Goal: Task Accomplishment & Management: Complete application form

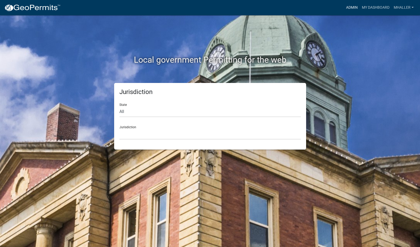
click at [351, 6] on link "Admin" at bounding box center [352, 8] width 16 height 10
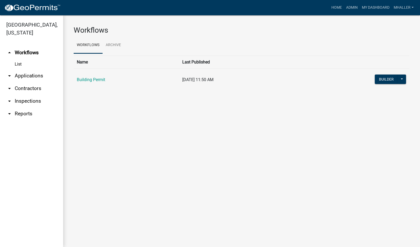
click at [24, 95] on link "arrow_drop_down Inspections" at bounding box center [31, 101] width 63 height 13
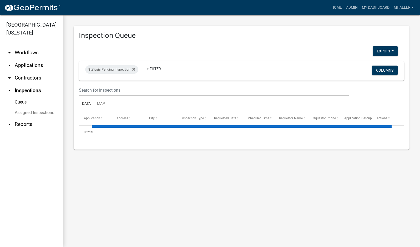
select select "1: 25"
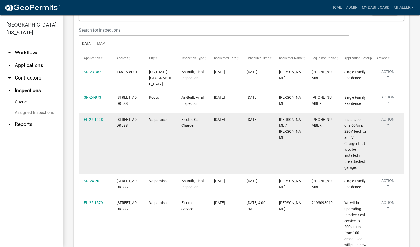
scroll to position [131, 0]
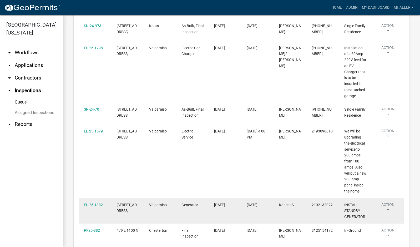
click at [388, 209] on button "Action" at bounding box center [388, 208] width 22 height 13
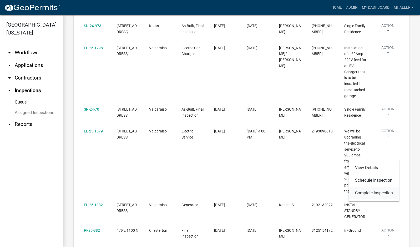
click at [375, 191] on link "Complete Inspection" at bounding box center [374, 192] width 50 height 13
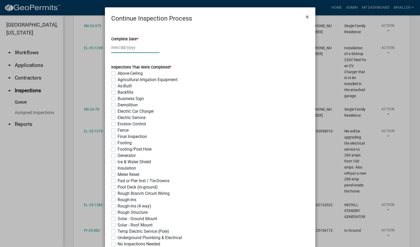
click at [123, 48] on div at bounding box center [135, 47] width 48 height 11
select select "9"
select select "2025"
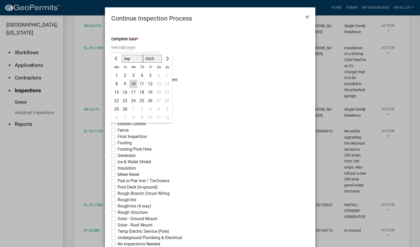
click at [132, 83] on div "10" at bounding box center [133, 84] width 8 height 8
type input "[DATE]"
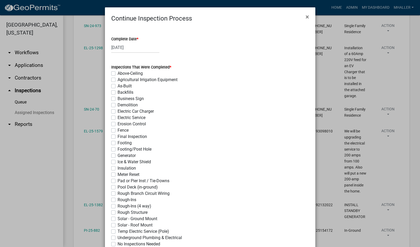
click at [118, 156] on label "Generator" at bounding box center [127, 155] width 18 height 6
click at [118, 156] on input "Generator" at bounding box center [119, 153] width 3 height 3
checkbox input "true"
checkbox input "false"
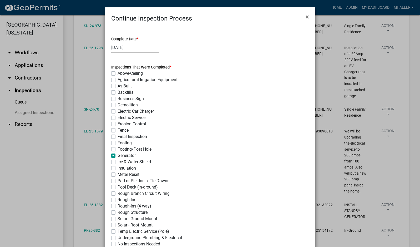
checkbox input "false"
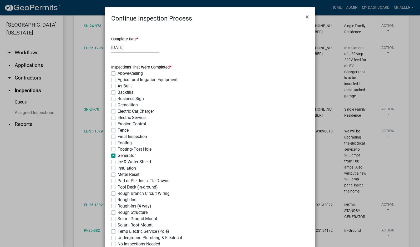
checkbox input "false"
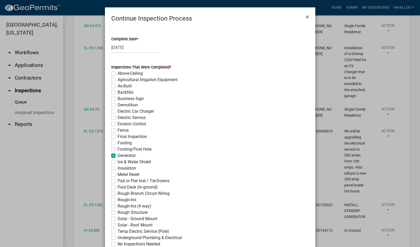
checkbox input "false"
checkbox input "true"
checkbox input "false"
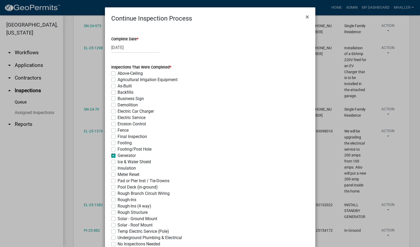
checkbox input "false"
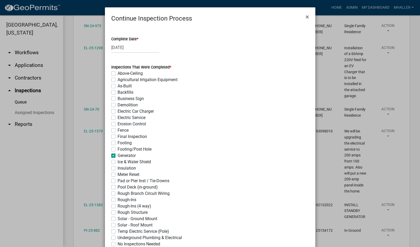
checkbox input "false"
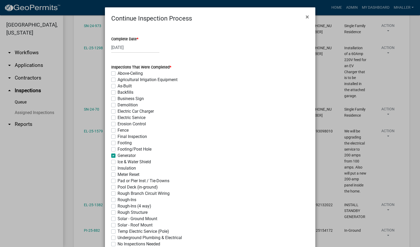
checkbox input "false"
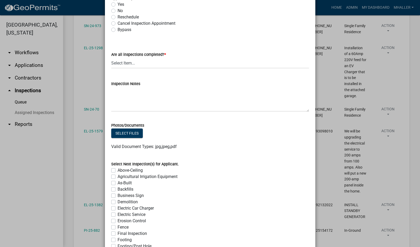
scroll to position [237, 0]
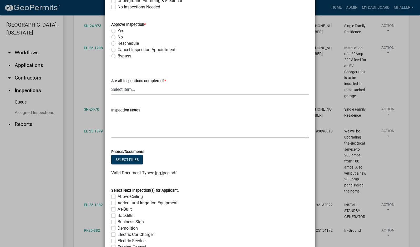
click at [118, 31] on label "Yes" at bounding box center [121, 31] width 7 height 6
click at [118, 31] on input "Yes" at bounding box center [119, 29] width 3 height 3
radio input "true"
click at [162, 87] on select "Select Item... Yes - All Inspections Have Been Completed No - More Inspections …" at bounding box center [210, 89] width 198 height 11
click at [111, 84] on select "Select Item... Yes - All Inspections Have Been Completed No - More Inspections …" at bounding box center [210, 89] width 198 height 11
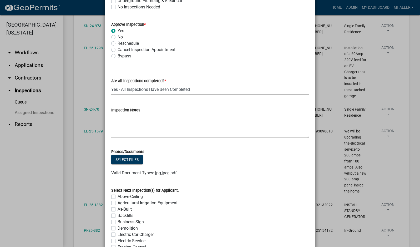
select select "9a8ccc90-dcd1-4d2c-ac64-5460e8d85408"
click at [155, 126] on textarea "Inspection Notes" at bounding box center [210, 125] width 198 height 25
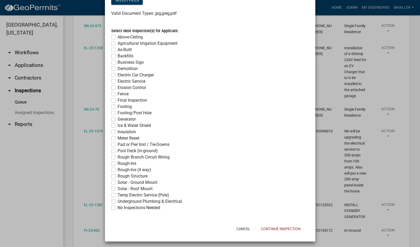
scroll to position [398, 0]
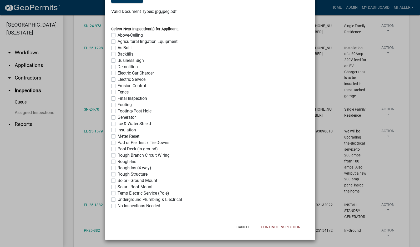
type textarea "complete and occupied"
click at [118, 205] on label "No Inspections Needed" at bounding box center [139, 205] width 43 height 6
click at [118, 205] on input "No Inspections Needed" at bounding box center [119, 203] width 3 height 3
checkbox input "true"
checkbox input "false"
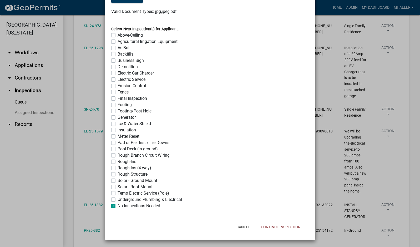
checkbox input "false"
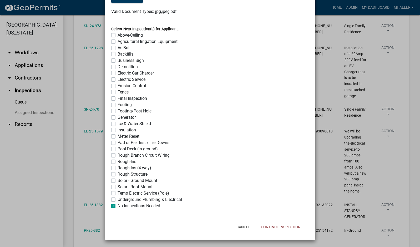
checkbox input "false"
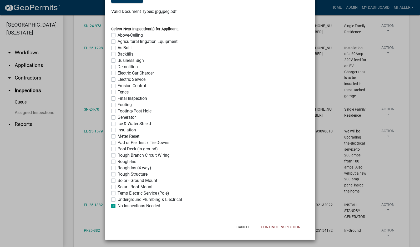
checkbox input "false"
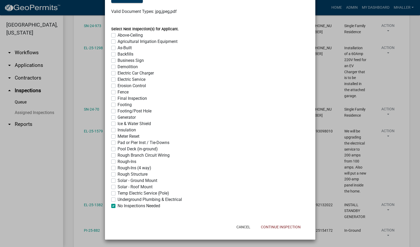
checkbox input "false"
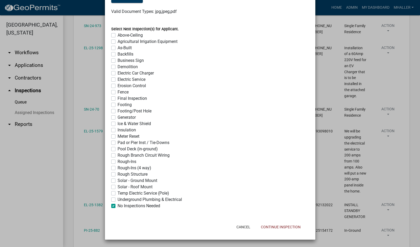
checkbox input "false"
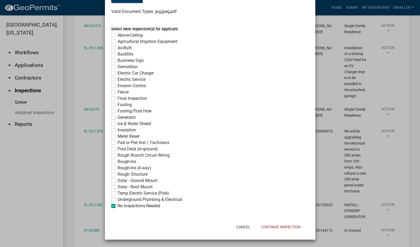
checkbox input "false"
checkbox input "true"
click at [276, 226] on button "Continue Inspection" at bounding box center [281, 226] width 48 height 9
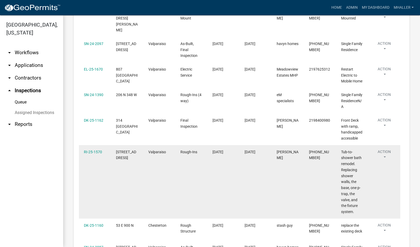
scroll to position [368, 0]
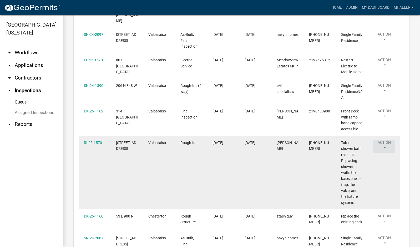
click at [383, 140] on button "Action" at bounding box center [384, 146] width 22 height 13
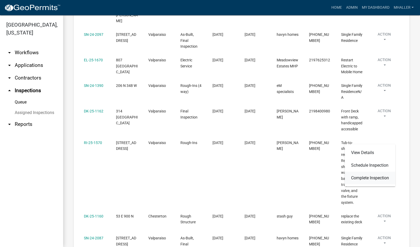
click at [370, 177] on link "Complete Inspection" at bounding box center [370, 177] width 50 height 13
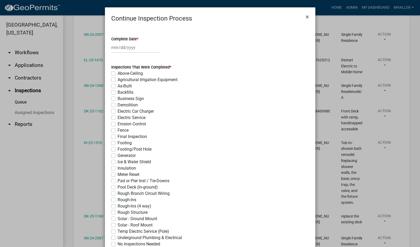
select select "9"
select select "2025"
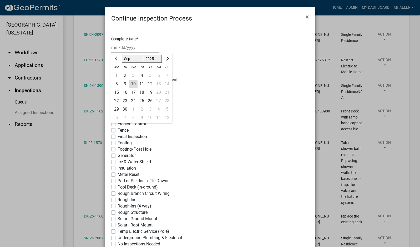
drag, startPoint x: 121, startPoint y: 48, endPoint x: 123, endPoint y: 52, distance: 5.1
click at [121, 48] on div "[PERSON_NAME] Feb Mar Apr [PERSON_NAME][DATE] Oct Nov [DATE] 1526 1527 1528 152…" at bounding box center [135, 47] width 48 height 11
click at [130, 83] on div "10" at bounding box center [133, 84] width 8 height 8
type input "[DATE]"
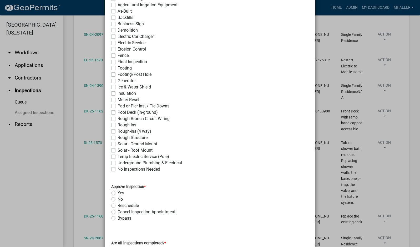
scroll to position [105, 0]
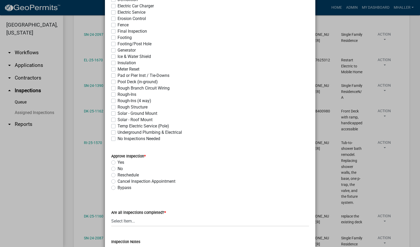
click at [118, 95] on label "Rough-Ins" at bounding box center [127, 94] width 19 height 6
click at [118, 95] on input "Rough-Ins" at bounding box center [119, 92] width 3 height 3
checkbox input "true"
checkbox input "false"
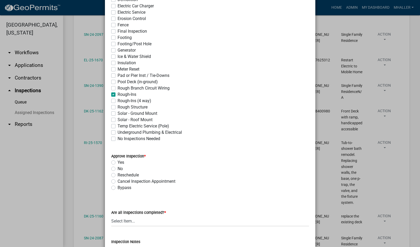
checkbox input "false"
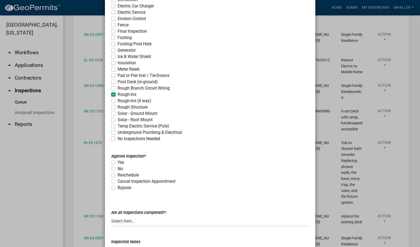
checkbox input "false"
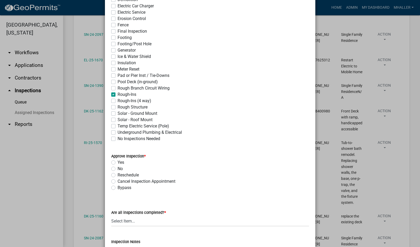
checkbox input "false"
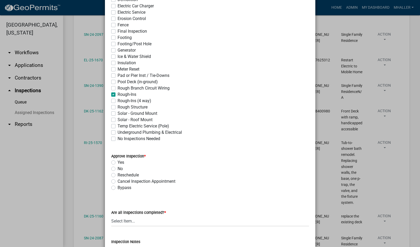
checkbox input "false"
checkbox input "true"
checkbox input "false"
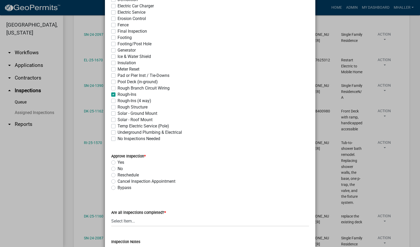
checkbox input "false"
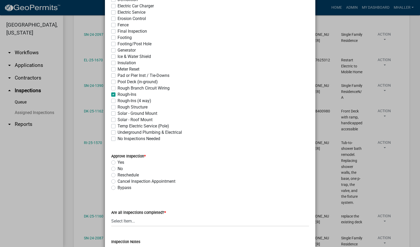
checkbox input "false"
drag, startPoint x: 111, startPoint y: 161, endPoint x: 138, endPoint y: 170, distance: 27.9
click at [118, 161] on label "Yes" at bounding box center [121, 162] width 7 height 6
click at [118, 161] on input "Yes" at bounding box center [119, 160] width 3 height 3
radio input "true"
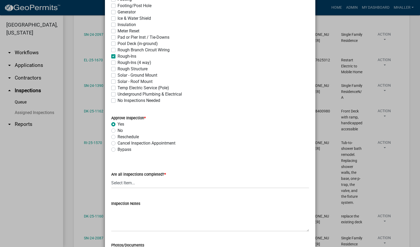
scroll to position [237, 0]
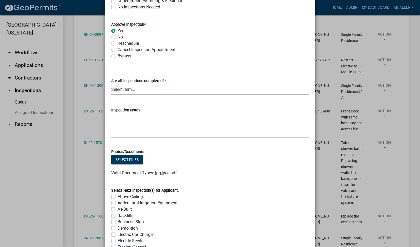
click at [131, 90] on select "Select Item... Yes - All Inspections Have Been Completed No - More Inspections …" at bounding box center [210, 89] width 198 height 11
click at [111, 84] on select "Select Item... Yes - All Inspections Have Been Completed No - More Inspections …" at bounding box center [210, 89] width 198 height 11
select select "9a8ccc90-dcd1-4d2c-ac64-5460e8d85408"
click at [127, 124] on textarea "Inspection Notes" at bounding box center [210, 125] width 198 height 25
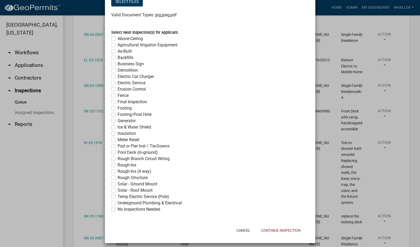
scroll to position [398, 0]
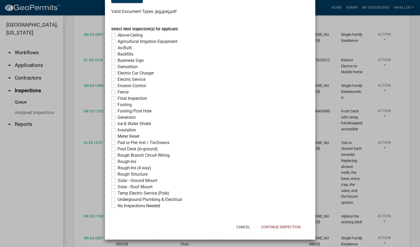
type textarea "pics from plumber"
click at [118, 206] on label "No Inspections Needed" at bounding box center [139, 205] width 43 height 6
click at [118, 206] on input "No Inspections Needed" at bounding box center [119, 203] width 3 height 3
checkbox input "true"
checkbox input "false"
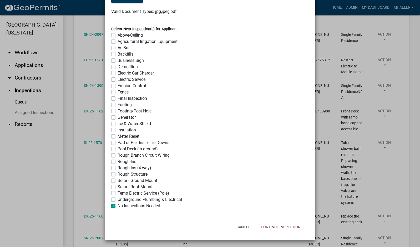
checkbox input "false"
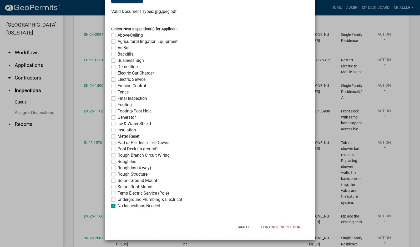
checkbox input "false"
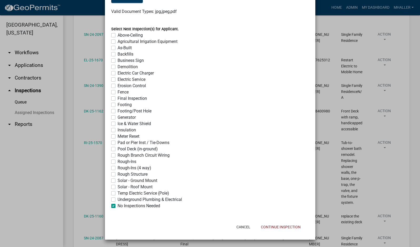
checkbox input "false"
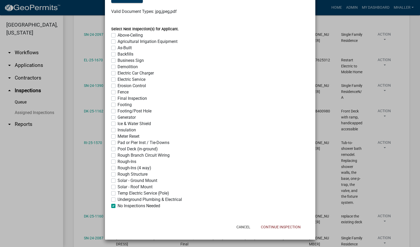
checkbox input "false"
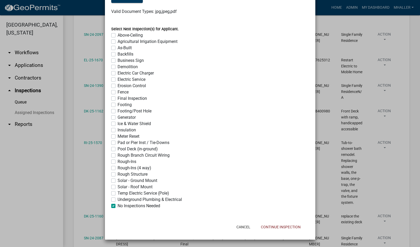
checkbox input "false"
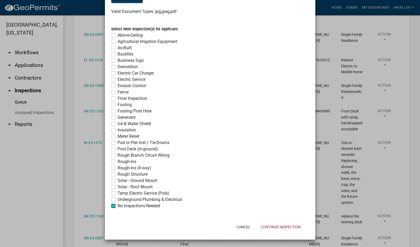
checkbox input "false"
checkbox input "true"
click at [280, 230] on button "Continue Inspection" at bounding box center [281, 226] width 48 height 9
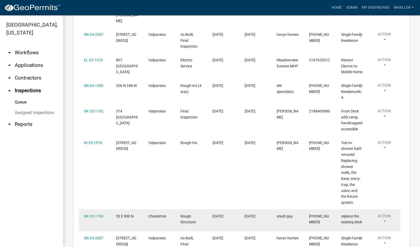
click at [383, 213] on button "Action" at bounding box center [384, 219] width 22 height 13
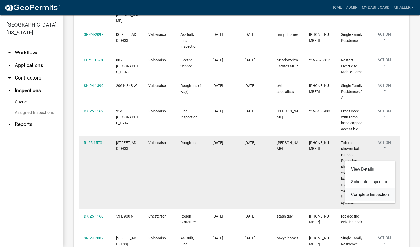
click at [379, 193] on link "Complete Inspection" at bounding box center [370, 194] width 50 height 13
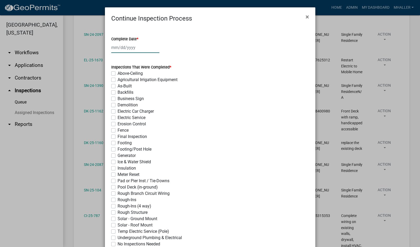
click at [120, 47] on div at bounding box center [135, 47] width 48 height 11
select select "9"
select select "2025"
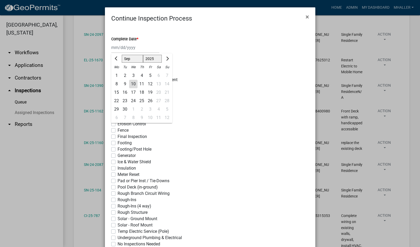
click at [130, 82] on div "10" at bounding box center [133, 84] width 8 height 8
type input "[DATE]"
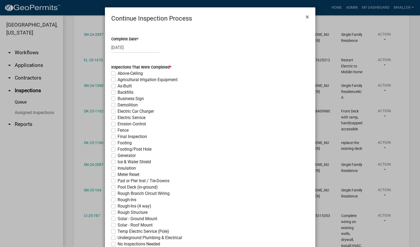
click at [118, 213] on label "Rough Structure" at bounding box center [133, 212] width 30 height 6
click at [118, 212] on input "Rough Structure" at bounding box center [119, 210] width 3 height 3
checkbox input "true"
checkbox input "false"
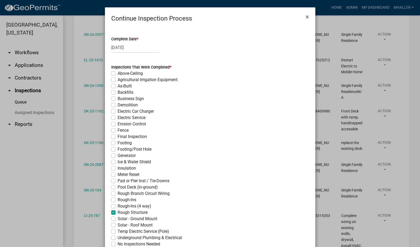
checkbox input "false"
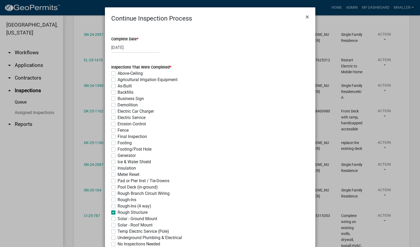
checkbox input "false"
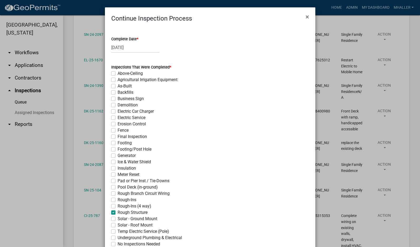
checkbox input "false"
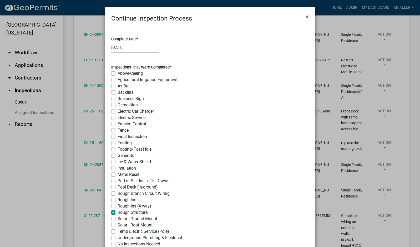
checkbox input "false"
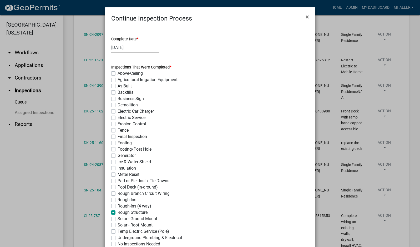
checkbox input "true"
checkbox input "false"
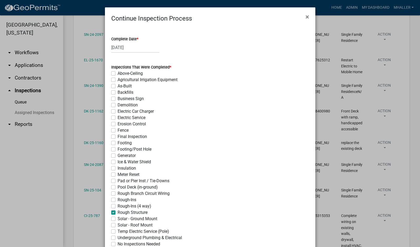
checkbox input "false"
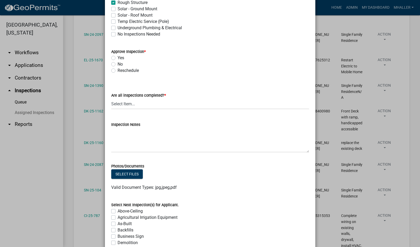
scroll to position [210, 0]
click at [118, 56] on label "Yes" at bounding box center [121, 57] width 7 height 6
click at [118, 56] on input "Yes" at bounding box center [119, 55] width 3 height 3
radio input "true"
drag, startPoint x: 141, startPoint y: 102, endPoint x: 145, endPoint y: 105, distance: 4.3
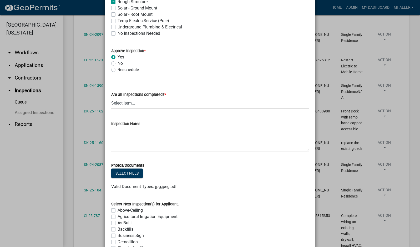
click at [141, 103] on select "Select Item... Yes - All Inspections Have Been Completed No - More Inspections …" at bounding box center [210, 103] width 198 height 11
click at [111, 98] on select "Select Item... Yes - All Inspections Have Been Completed No - More Inspections …" at bounding box center [210, 103] width 198 height 11
select select "eafbae6d-cbce-48e8-be87-ded322027707"
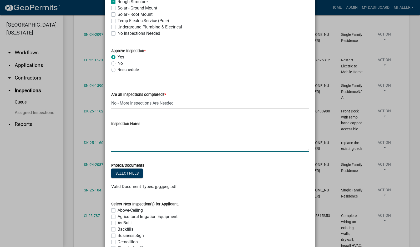
click at [142, 138] on textarea "Inspection Notes" at bounding box center [210, 139] width 198 height 25
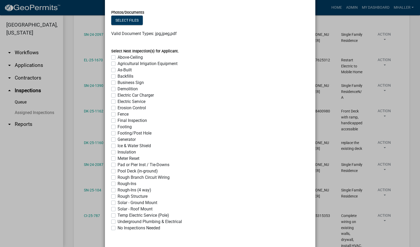
scroll to position [385, 0]
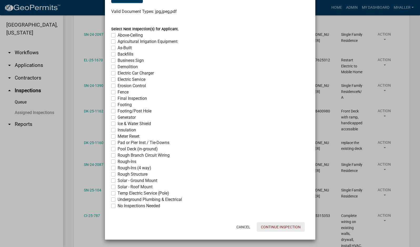
type textarea "pics from Stash guy"
click at [277, 226] on button "Continue Inspection" at bounding box center [281, 226] width 48 height 9
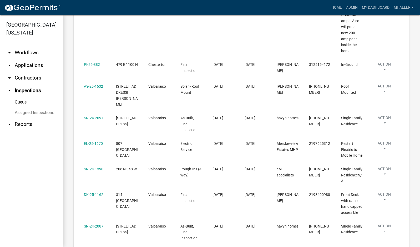
scroll to position [153, 0]
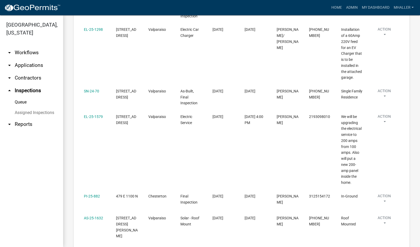
click at [31, 59] on link "arrow_drop_down Applications" at bounding box center [31, 65] width 63 height 13
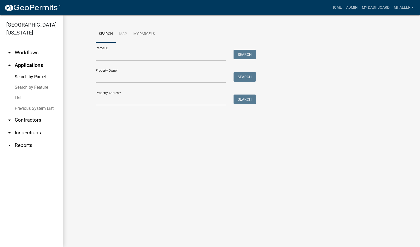
click at [17, 93] on link "List" at bounding box center [31, 98] width 63 height 11
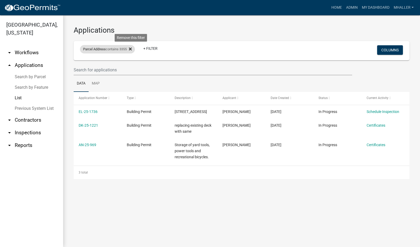
click at [132, 49] on icon at bounding box center [130, 48] width 3 height 3
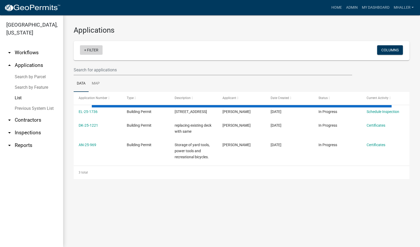
click at [93, 51] on link "+ Filter" at bounding box center [91, 49] width 23 height 9
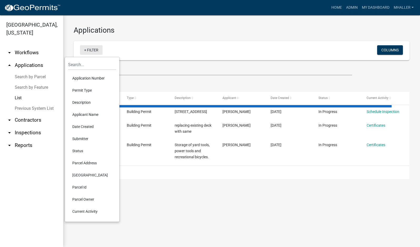
select select "1: 25"
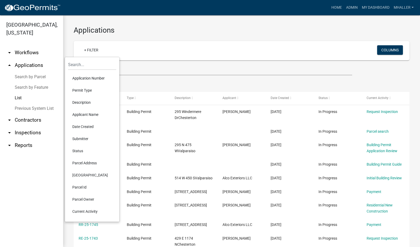
click at [82, 78] on li "Application Number" at bounding box center [92, 78] width 48 height 12
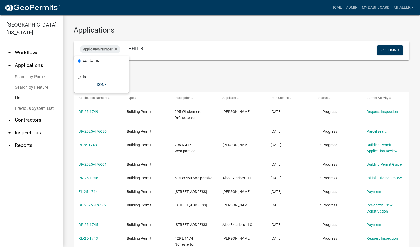
click at [94, 70] on input "text" at bounding box center [102, 68] width 48 height 11
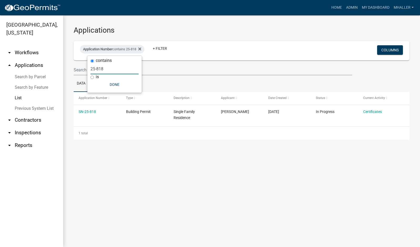
drag, startPoint x: 107, startPoint y: 68, endPoint x: 73, endPoint y: 68, distance: 33.9
click at [73, 68] on body "Internet Explorer does NOT work with GeoPermits. Get a new browser for more sec…" at bounding box center [210, 123] width 420 height 247
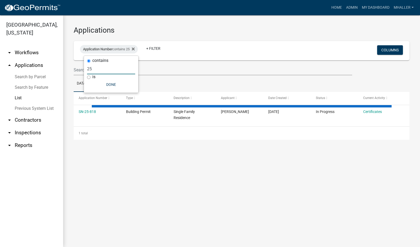
type input "2"
select select "1: 25"
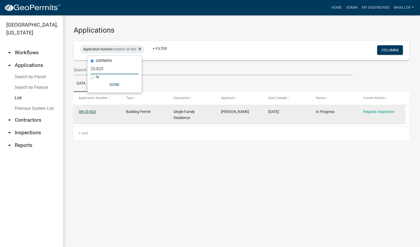
type input "25-820"
click at [83, 111] on link "SN-25-820" at bounding box center [87, 111] width 17 height 4
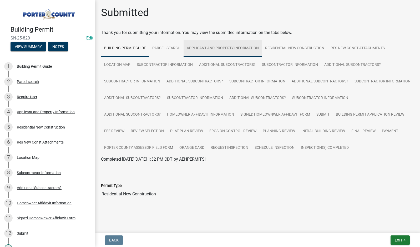
click at [199, 48] on link "Applicant and Property Information" at bounding box center [223, 48] width 78 height 17
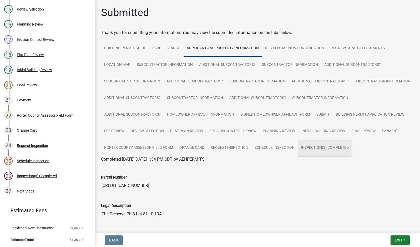
click at [298, 156] on link "Inspection(s) Completed" at bounding box center [325, 147] width 54 height 17
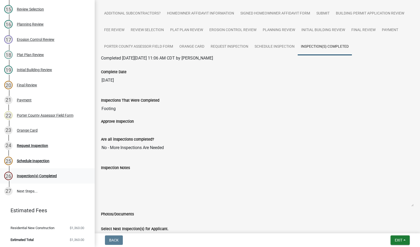
scroll to position [105, 0]
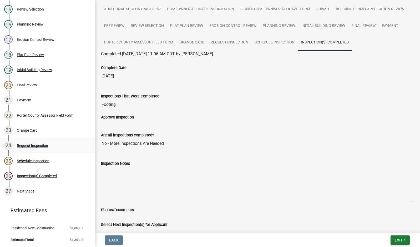
click at [31, 145] on div "Request Inspection" at bounding box center [32, 146] width 31 height 4
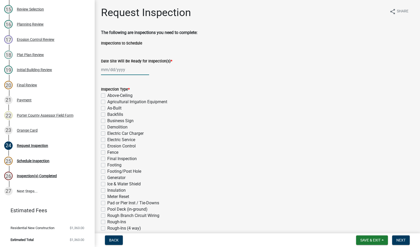
click at [117, 68] on div at bounding box center [125, 69] width 48 height 11
select select "9"
select select "2025"
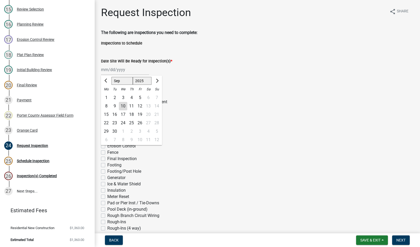
click at [125, 107] on div "10" at bounding box center [123, 106] width 8 height 8
type input "[DATE]"
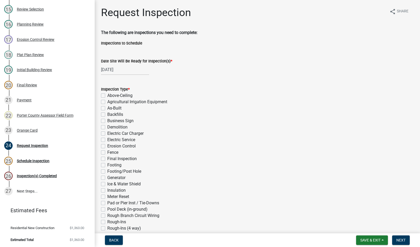
click at [107, 141] on label "Electric Service" at bounding box center [121, 139] width 28 height 6
click at [107, 140] on input "Electric Service" at bounding box center [108, 137] width 3 height 3
checkbox input "true"
checkbox input "false"
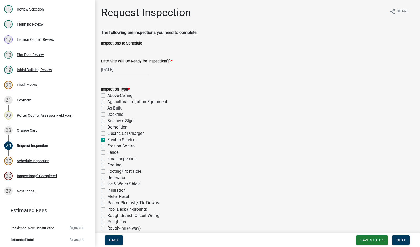
checkbox input "false"
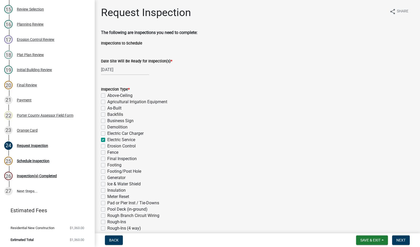
checkbox input "true"
checkbox input "false"
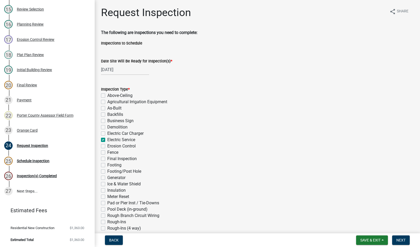
checkbox input "false"
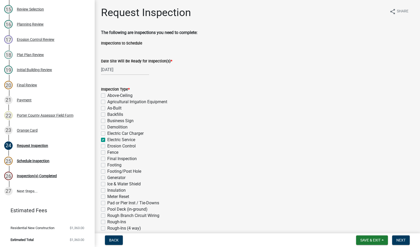
checkbox input "false"
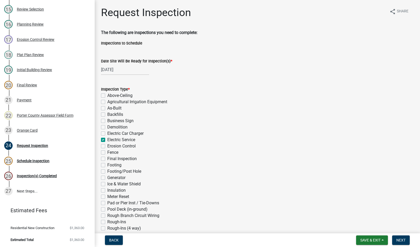
checkbox input "false"
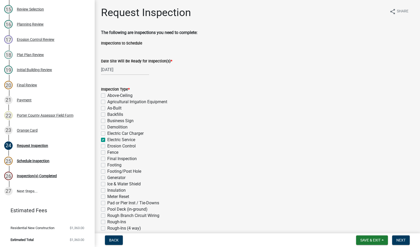
checkbox input "false"
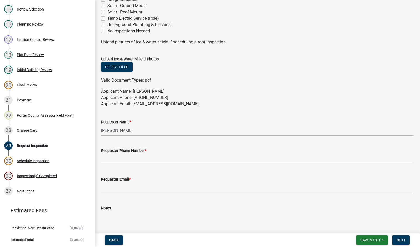
scroll to position [237, 0]
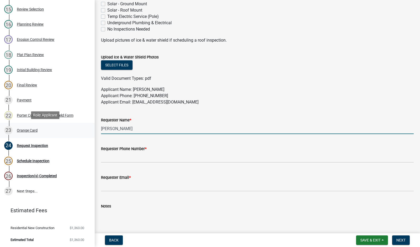
drag, startPoint x: 133, startPoint y: 130, endPoint x: 79, endPoint y: 128, distance: 54.2
click at [79, 128] on div "Building Permit SN-25-820 Edit View Summary Notes 1 Building Permit Guide 2 Par…" at bounding box center [210, 123] width 420 height 247
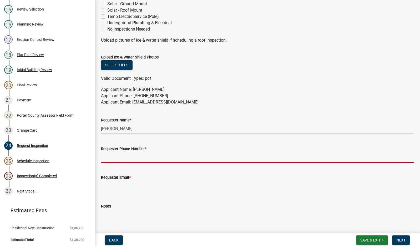
click at [123, 154] on input "Requester Phone Number *" at bounding box center [257, 157] width 313 height 11
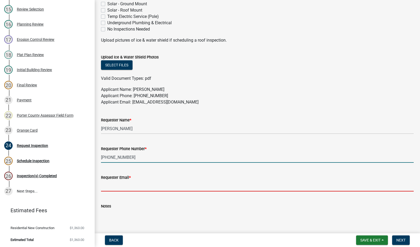
click at [124, 185] on input "Requester Email *" at bounding box center [257, 185] width 313 height 11
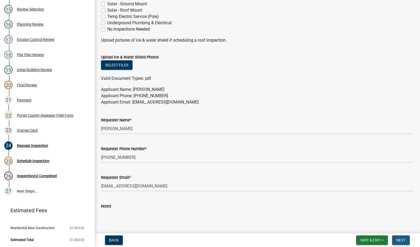
click at [399, 240] on span "Next" at bounding box center [400, 240] width 9 height 4
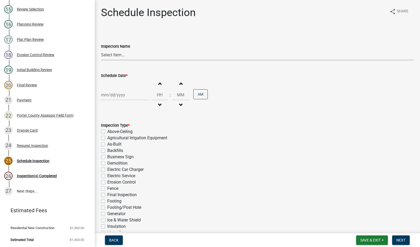
click at [108, 54] on select "Select Item... mhaller ([PERSON_NAME])" at bounding box center [257, 54] width 313 height 11
click at [101, 49] on select "Select Item... mhaller ([PERSON_NAME])" at bounding box center [257, 54] width 313 height 11
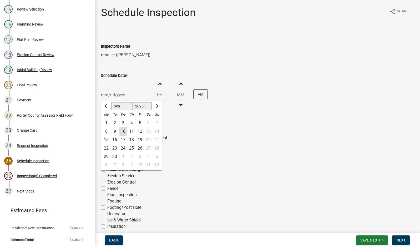
click at [119, 98] on div "[PERSON_NAME] Feb Mar Apr [PERSON_NAME][DATE] Oct Nov [DATE] 1526 1527 1528 152…" at bounding box center [125, 94] width 48 height 11
click at [121, 132] on div "10" at bounding box center [123, 131] width 8 height 8
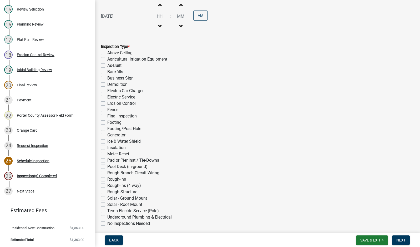
scroll to position [79, 0]
click at [107, 97] on label "Electric Service" at bounding box center [121, 97] width 28 height 6
click at [107, 97] on input "Electric Service" at bounding box center [108, 95] width 3 height 3
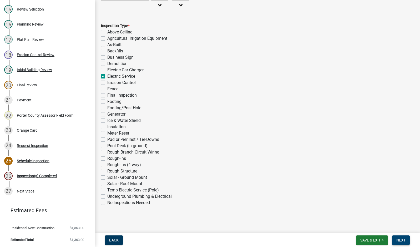
click at [401, 239] on span "Next" at bounding box center [400, 240] width 9 height 4
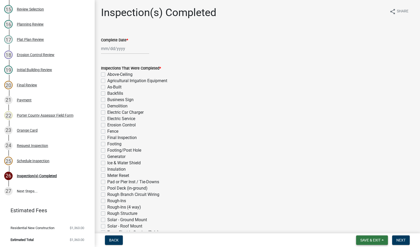
click at [370, 240] on span "Save & Exit" at bounding box center [370, 240] width 20 height 4
click at [367, 159] on div "Generator" at bounding box center [257, 156] width 313 height 6
click at [113, 50] on div at bounding box center [125, 48] width 48 height 11
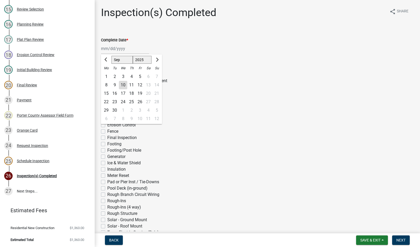
click at [123, 86] on div "10" at bounding box center [123, 85] width 8 height 8
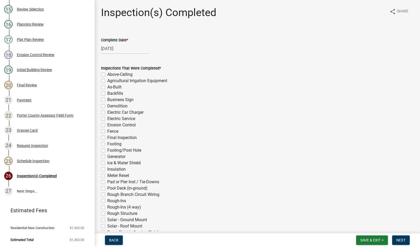
click at [107, 119] on label "Electric Service" at bounding box center [121, 118] width 28 height 6
click at [107, 119] on input "Electric Service" at bounding box center [108, 116] width 3 height 3
click at [107, 118] on label "Electric Service" at bounding box center [121, 118] width 28 height 6
click at [107, 118] on input "Electric Service" at bounding box center [108, 116] width 3 height 3
click at [371, 241] on span "Save & Exit" at bounding box center [370, 240] width 20 height 4
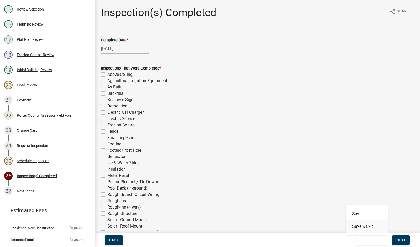
click at [365, 228] on button "Save & Exit" at bounding box center [367, 226] width 42 height 13
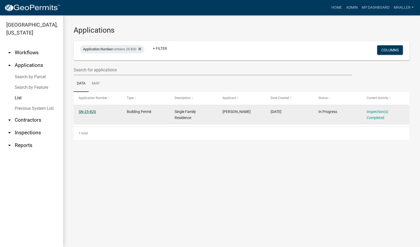
click at [87, 112] on link "SN-25-820" at bounding box center [87, 111] width 17 height 4
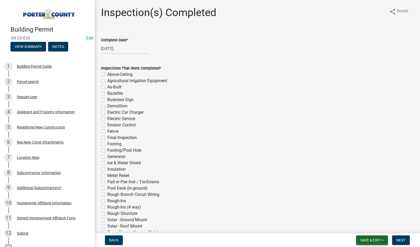
click at [369, 239] on span "Save & Exit" at bounding box center [370, 240] width 20 height 4
click at [367, 226] on button "Save & Exit" at bounding box center [367, 226] width 42 height 13
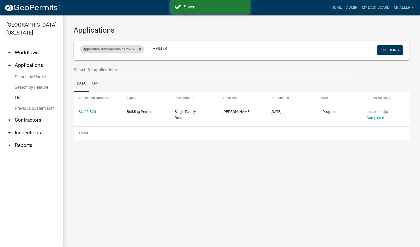
click at [99, 49] on span "Application Number" at bounding box center [97, 49] width 29 height 4
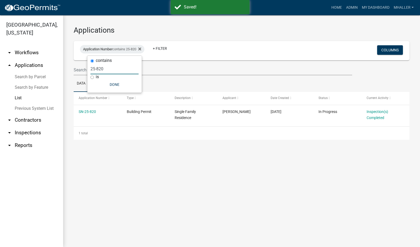
click at [105, 70] on input "25-820" at bounding box center [114, 68] width 48 height 11
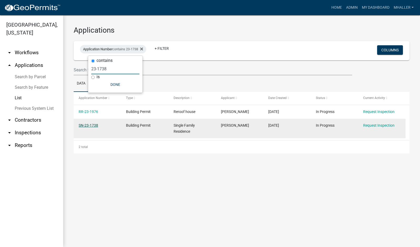
click at [89, 124] on link "SN-23-1738" at bounding box center [88, 125] width 19 height 4
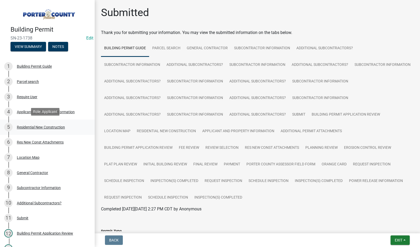
click at [39, 126] on div "Residential New Construction" at bounding box center [41, 127] width 48 height 4
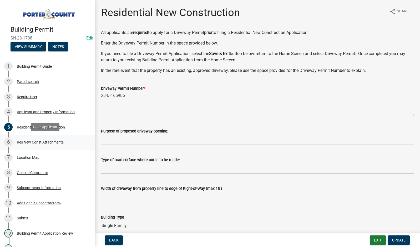
click at [39, 141] on div "Res New Const Attachments" at bounding box center [40, 142] width 47 height 4
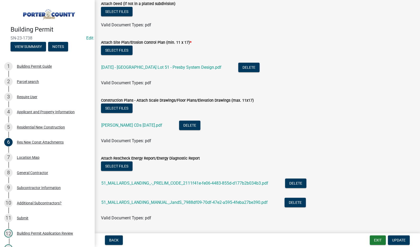
scroll to position [24, 0]
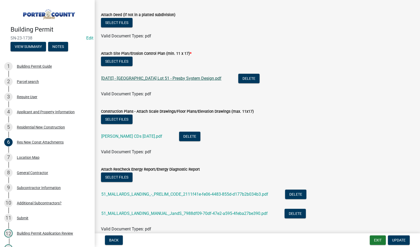
click at [125, 78] on link "[DATE] - [GEOGRAPHIC_DATA] Lot 51 - Presby System Design.pdf" at bounding box center [161, 78] width 120 height 5
click at [374, 240] on button "Exit" at bounding box center [378, 239] width 16 height 9
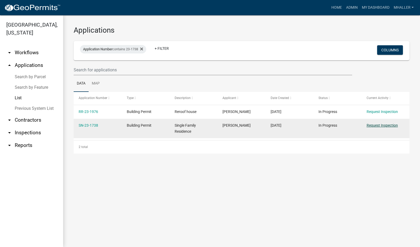
click at [375, 125] on link "Request Inspection" at bounding box center [382, 125] width 31 height 4
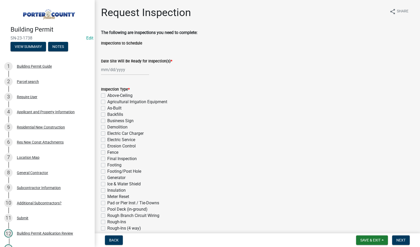
click at [121, 71] on div at bounding box center [125, 69] width 48 height 11
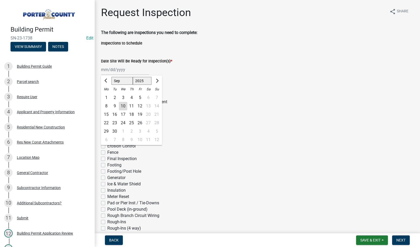
click at [123, 106] on div "10" at bounding box center [123, 106] width 8 height 8
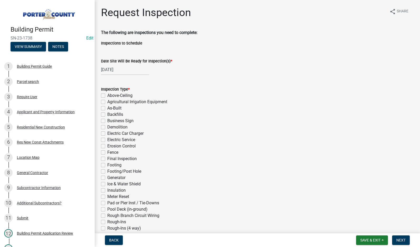
click at [107, 108] on label "As-Built" at bounding box center [114, 108] width 14 height 6
click at [107, 108] on input "As-Built" at bounding box center [108, 106] width 3 height 3
click at [107, 158] on label "Final Inspection" at bounding box center [121, 158] width 29 height 6
click at [107, 158] on input "Final Inspection" at bounding box center [108, 156] width 3 height 3
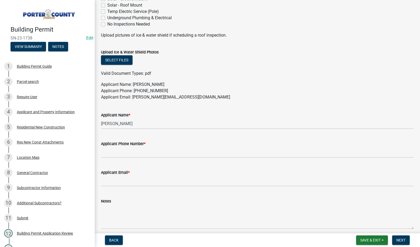
scroll to position [263, 0]
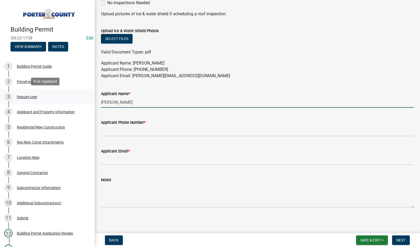
drag, startPoint x: 130, startPoint y: 101, endPoint x: 57, endPoint y: 101, distance: 73.4
click at [57, 101] on div "Building Permit SN-23-1738 Edit View Summary Notes 1 Building Permit Guide 2 Pa…" at bounding box center [210, 123] width 420 height 247
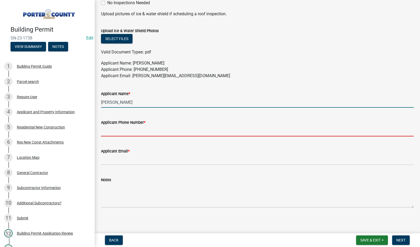
click at [105, 132] on input "Applicant Phone Number *" at bounding box center [257, 130] width 313 height 11
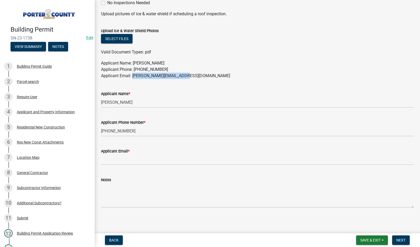
drag, startPoint x: 189, startPoint y: 77, endPoint x: 133, endPoint y: 77, distance: 55.8
click at [133, 77] on p "Applicant Name: [PERSON_NAME] Applicant Phone: [PHONE_NUMBER] Applicant Email: …" at bounding box center [257, 69] width 313 height 19
copy p "[PERSON_NAME][EMAIL_ADDRESS][DOMAIN_NAME]"
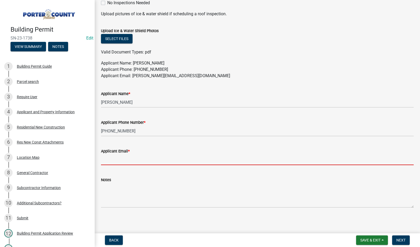
paste input "[PERSON_NAME][EMAIL_ADDRESS][DOMAIN_NAME]"
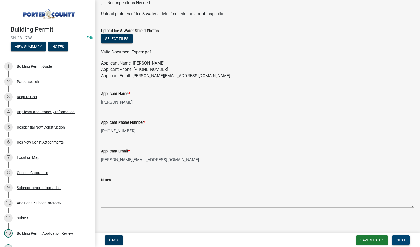
click at [398, 242] on span "Next" at bounding box center [400, 240] width 9 height 4
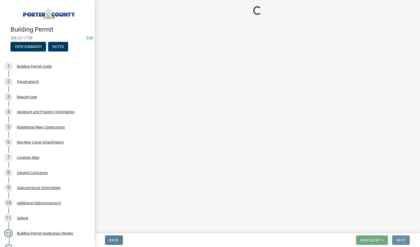
scroll to position [0, 0]
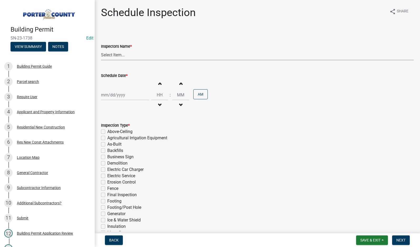
click at [114, 53] on select "Select Item... mhaller ([PERSON_NAME])" at bounding box center [257, 54] width 313 height 11
click at [101, 49] on select "Select Item... mhaller ([PERSON_NAME])" at bounding box center [257, 54] width 313 height 11
click at [113, 92] on div at bounding box center [125, 94] width 48 height 11
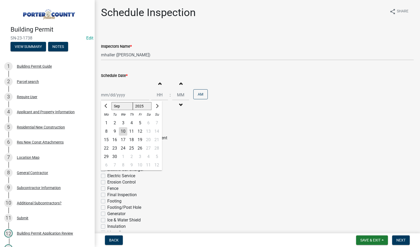
click at [106, 139] on div "15" at bounding box center [106, 139] width 8 height 8
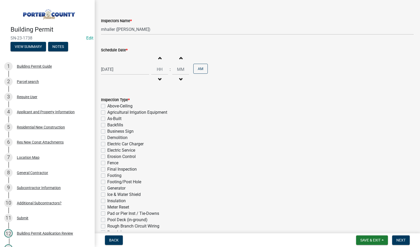
scroll to position [99, 0]
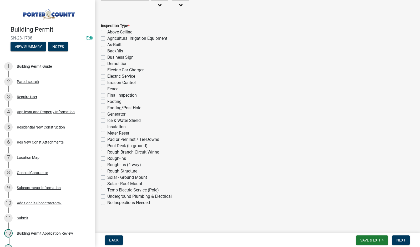
click at [107, 45] on label "As-Built" at bounding box center [114, 45] width 14 height 6
click at [107, 45] on input "As-Built" at bounding box center [108, 43] width 3 height 3
click at [107, 95] on label "Final Inspection" at bounding box center [121, 95] width 29 height 6
click at [107, 95] on input "Final Inspection" at bounding box center [108, 93] width 3 height 3
click at [403, 238] on span "Next" at bounding box center [400, 240] width 9 height 4
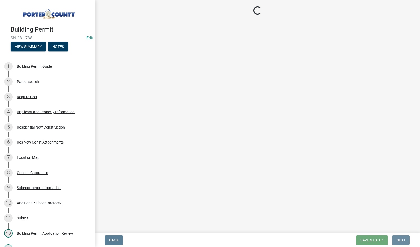
scroll to position [0, 0]
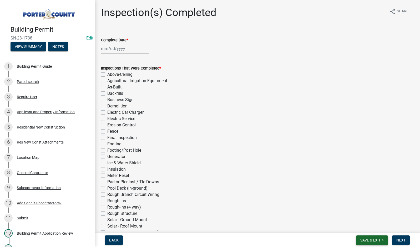
click at [371, 239] on span "Save & Exit" at bounding box center [370, 240] width 20 height 4
click at [371, 228] on button "Save & Exit" at bounding box center [367, 226] width 42 height 13
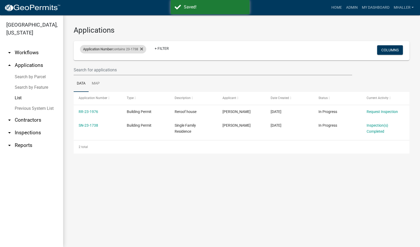
click at [110, 49] on span "Application Number" at bounding box center [97, 49] width 29 height 4
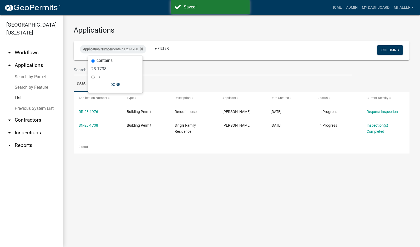
click at [110, 68] on input "23-1738" at bounding box center [115, 68] width 48 height 11
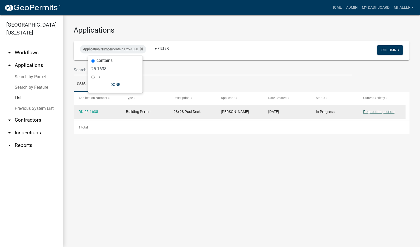
click at [379, 111] on link "Request Inspection" at bounding box center [378, 111] width 31 height 4
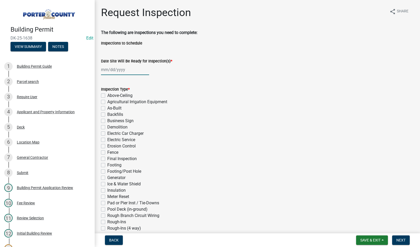
click at [113, 69] on div at bounding box center [125, 69] width 48 height 11
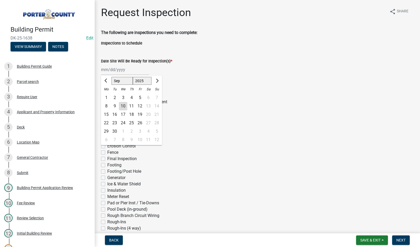
click at [121, 105] on div "10" at bounding box center [123, 106] width 8 height 8
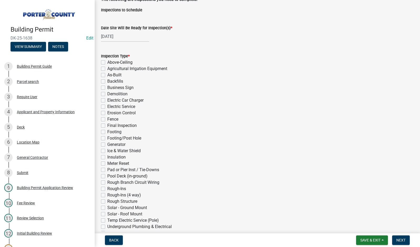
scroll to position [79, 0]
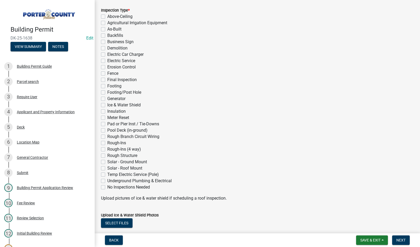
click at [107, 155] on label "Rough Structure" at bounding box center [122, 155] width 30 height 6
click at [107, 155] on input "Rough Structure" at bounding box center [108, 153] width 3 height 3
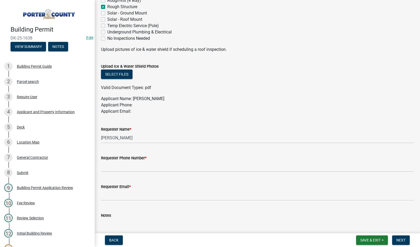
scroll to position [237, 0]
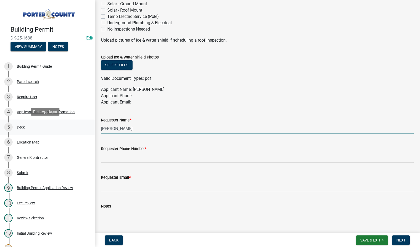
drag, startPoint x: 136, startPoint y: 129, endPoint x: 72, endPoint y: 128, distance: 64.7
click at [72, 128] on div "Building Permit DK-25-1638 Edit View Summary Notes 1 Building Permit Guide 2 Pa…" at bounding box center [210, 123] width 420 height 247
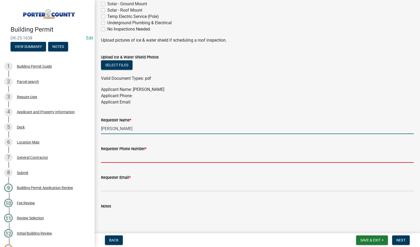
click at [119, 160] on input "Requester Phone Number *" at bounding box center [257, 157] width 313 height 11
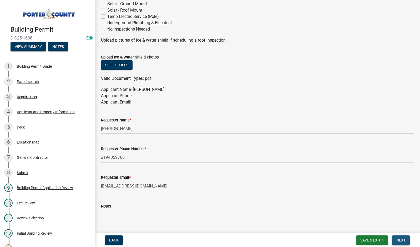
click at [403, 241] on span "Next" at bounding box center [400, 240] width 9 height 4
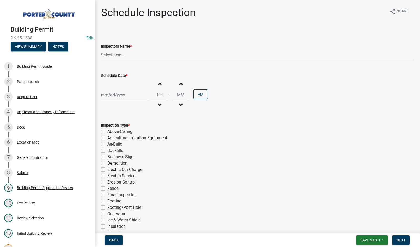
click at [113, 55] on select "Select Item... mhaller ([PERSON_NAME])" at bounding box center [257, 54] width 313 height 11
click at [101, 49] on select "Select Item... mhaller ([PERSON_NAME])" at bounding box center [257, 54] width 313 height 11
click at [117, 94] on div at bounding box center [125, 94] width 48 height 11
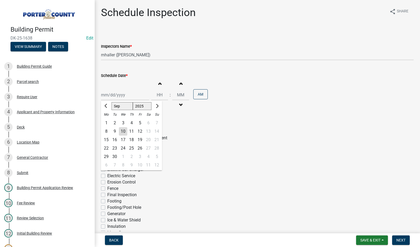
click at [120, 131] on div "10" at bounding box center [123, 131] width 8 height 8
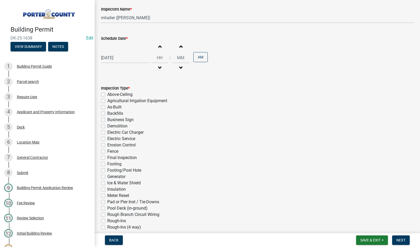
scroll to position [99, 0]
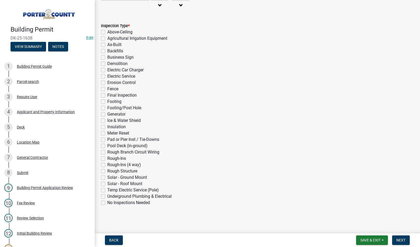
click at [107, 170] on label "Rough Structure" at bounding box center [122, 171] width 30 height 6
click at [107, 170] on input "Rough Structure" at bounding box center [108, 169] width 3 height 3
click at [399, 241] on span "Next" at bounding box center [400, 240] width 9 height 4
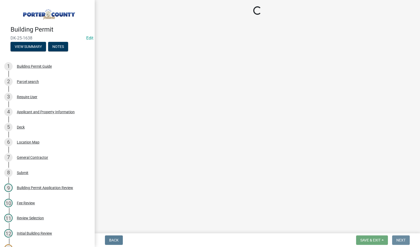
scroll to position [0, 0]
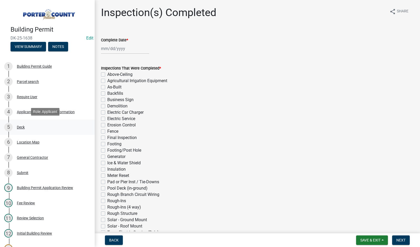
click at [20, 127] on div "Deck" at bounding box center [21, 127] width 8 height 4
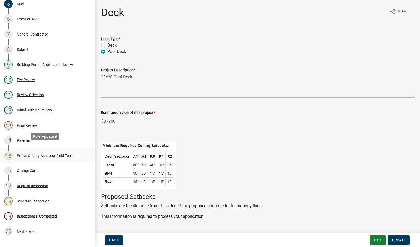
scroll to position [158, 0]
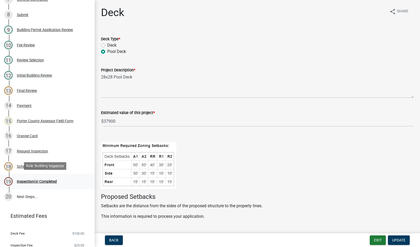
click at [33, 181] on div "Inspection(s) Completed" at bounding box center [37, 181] width 40 height 4
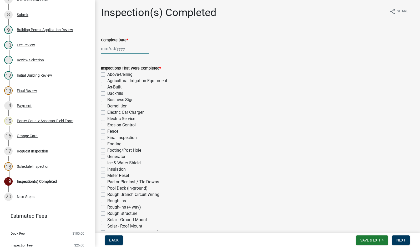
click at [111, 50] on div at bounding box center [125, 48] width 48 height 11
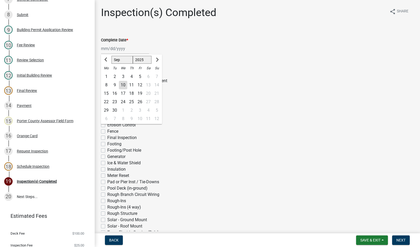
click at [124, 85] on div "10" at bounding box center [123, 85] width 8 height 8
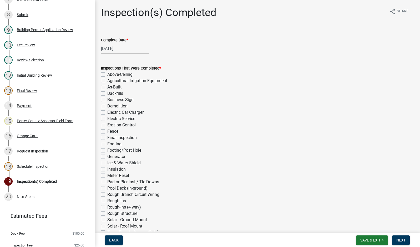
click at [107, 214] on label "Rough Structure" at bounding box center [122, 213] width 30 height 6
click at [107, 214] on input "Rough Structure" at bounding box center [108, 211] width 3 height 3
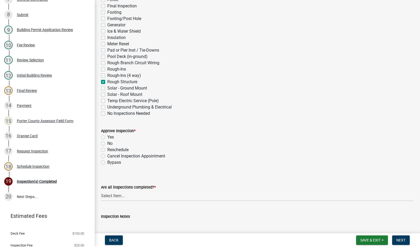
scroll to position [237, 0]
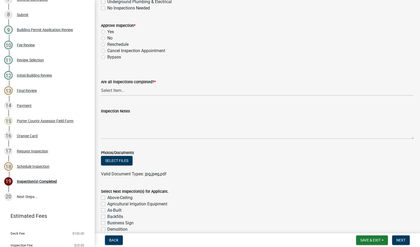
click at [107, 32] on label "Yes" at bounding box center [110, 32] width 7 height 6
click at [107, 32] on input "Yes" at bounding box center [108, 30] width 3 height 3
click at [145, 94] on select "Select Item... Yes - All Inspections Have Been Completed No - More Inspections …" at bounding box center [257, 90] width 313 height 11
click at [101, 85] on select "Select Item... Yes - All Inspections Have Been Completed No - More Inspections …" at bounding box center [257, 90] width 313 height 11
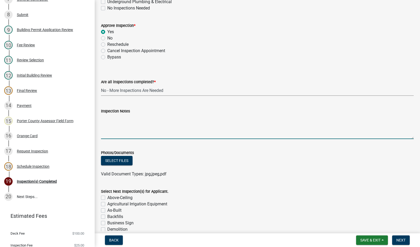
click at [130, 126] on textarea "Inspection Notes" at bounding box center [257, 126] width 313 height 25
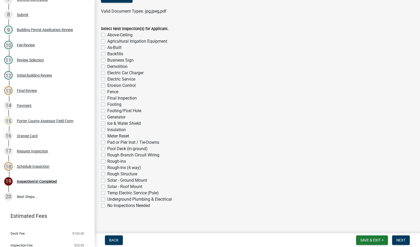
scroll to position [402, 0]
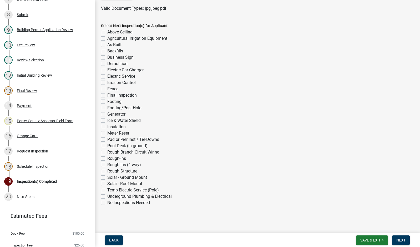
click at [107, 95] on label "Final Inspection" at bounding box center [121, 95] width 29 height 6
click at [107, 95] on input "Final Inspection" at bounding box center [108, 93] width 3 height 3
click at [398, 240] on span "Next" at bounding box center [400, 240] width 9 height 4
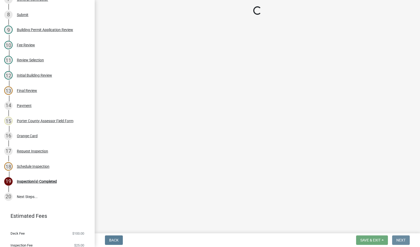
scroll to position [0, 0]
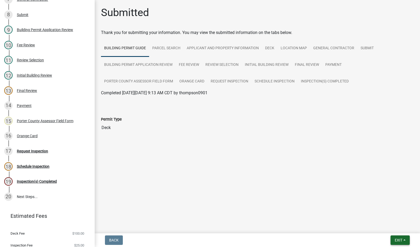
click at [396, 239] on span "Exit" at bounding box center [399, 240] width 8 height 4
click at [393, 227] on button "Save & Exit" at bounding box center [389, 226] width 42 height 13
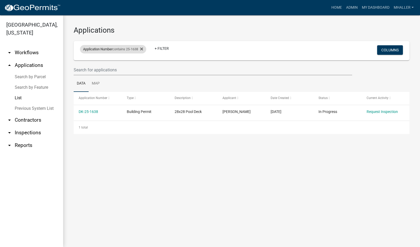
click at [108, 49] on span "Application Number" at bounding box center [97, 49] width 29 height 4
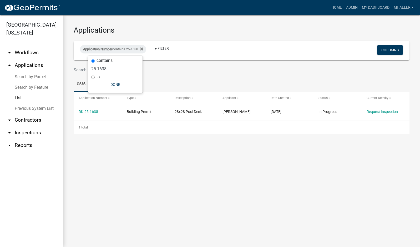
click at [106, 69] on input "25-1638" at bounding box center [115, 68] width 48 height 11
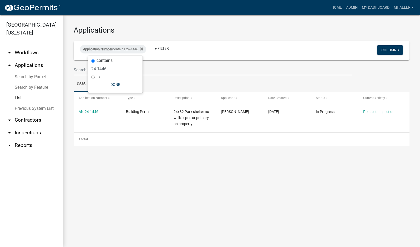
drag, startPoint x: 112, startPoint y: 72, endPoint x: 55, endPoint y: 67, distance: 57.3
click at [55, 67] on body "Internet Explorer does NOT work with GeoPermits. Get a new browser for more sec…" at bounding box center [210, 123] width 420 height 247
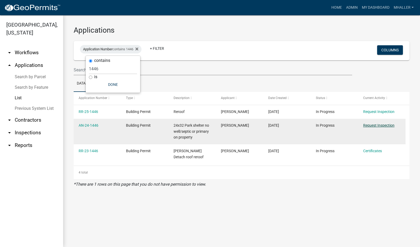
click at [371, 124] on link "Request Inspection" at bounding box center [378, 125] width 31 height 4
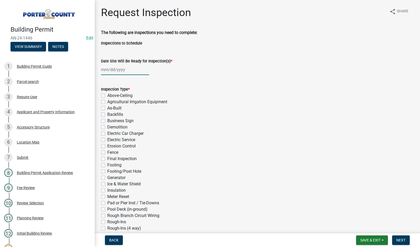
click at [120, 70] on div at bounding box center [125, 69] width 48 height 11
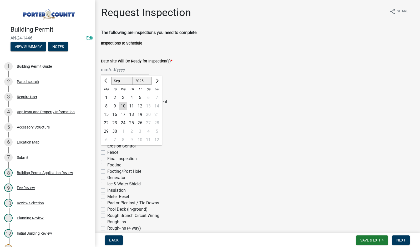
click at [125, 106] on div "10" at bounding box center [123, 106] width 8 height 8
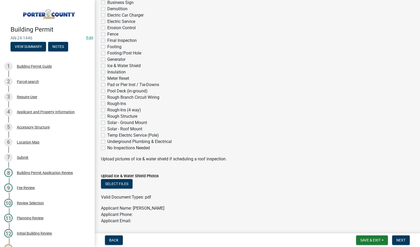
scroll to position [131, 0]
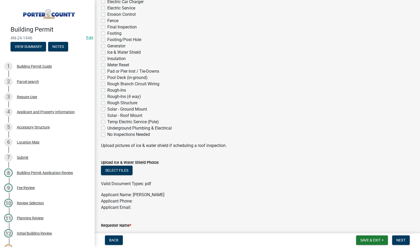
click at [107, 26] on label "Final Inspection" at bounding box center [121, 27] width 29 height 6
click at [107, 26] on input "Final Inspection" at bounding box center [108, 25] width 3 height 3
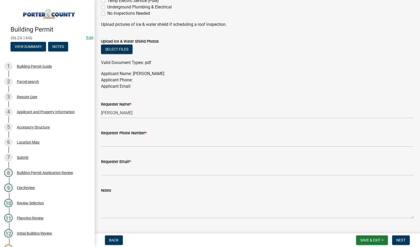
scroll to position [263, 0]
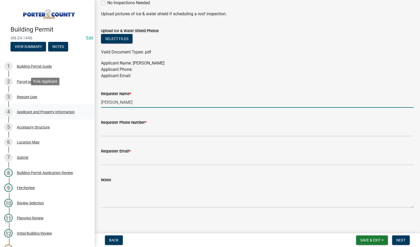
drag, startPoint x: 134, startPoint y: 102, endPoint x: 62, endPoint y: 113, distance: 72.9
click at [65, 112] on div "Building Permit AN-24-1446 Edit View Summary Notes 1 Building Permit Guide 2 Pa…" at bounding box center [210, 123] width 420 height 247
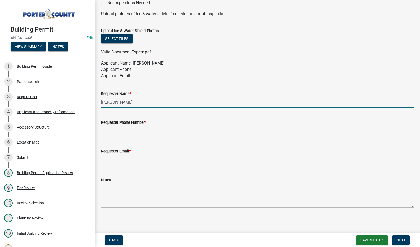
click at [130, 133] on input "Requester Phone Number *" at bounding box center [257, 130] width 313 height 11
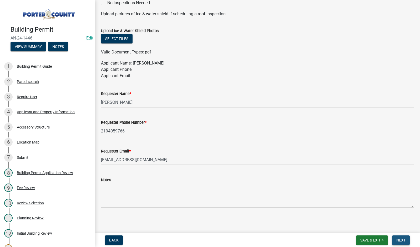
click at [400, 239] on span "Next" at bounding box center [400, 240] width 9 height 4
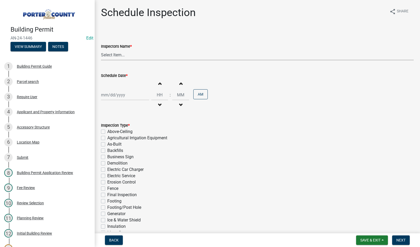
click at [121, 54] on select "Select Item... mhaller ([PERSON_NAME])" at bounding box center [257, 54] width 313 height 11
click at [101, 49] on select "Select Item... mhaller ([PERSON_NAME])" at bounding box center [257, 54] width 313 height 11
click at [125, 90] on div at bounding box center [125, 94] width 48 height 11
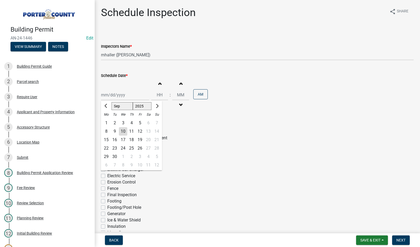
click at [115, 140] on div "16" at bounding box center [114, 139] width 8 height 8
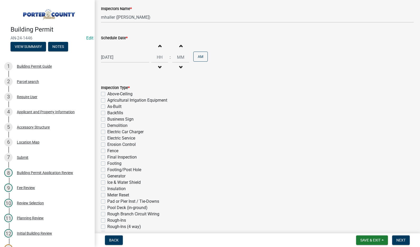
scroll to position [99, 0]
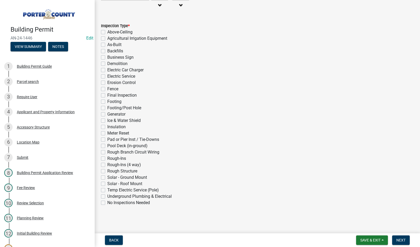
drag, startPoint x: 102, startPoint y: 94, endPoint x: 128, endPoint y: 102, distance: 26.6
click at [107, 95] on label "Final Inspection" at bounding box center [121, 95] width 29 height 6
click at [107, 95] on input "Final Inspection" at bounding box center [108, 93] width 3 height 3
click at [400, 238] on span "Next" at bounding box center [400, 240] width 9 height 4
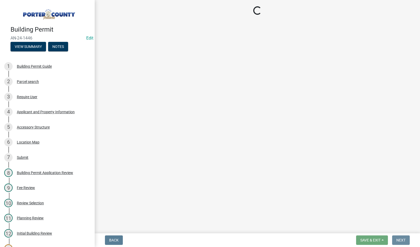
scroll to position [0, 0]
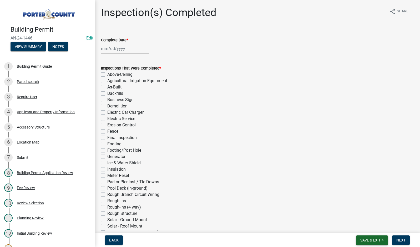
click at [364, 238] on span "Save & Exit" at bounding box center [370, 240] width 20 height 4
click at [363, 228] on button "Save & Exit" at bounding box center [367, 226] width 42 height 13
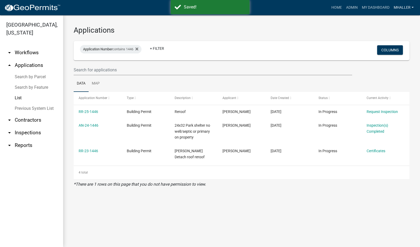
click at [402, 8] on link "mhaller" at bounding box center [404, 8] width 24 height 10
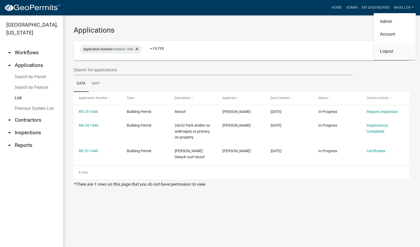
click at [386, 53] on link "Logout" at bounding box center [395, 51] width 42 height 13
